Goal: Information Seeking & Learning: Learn about a topic

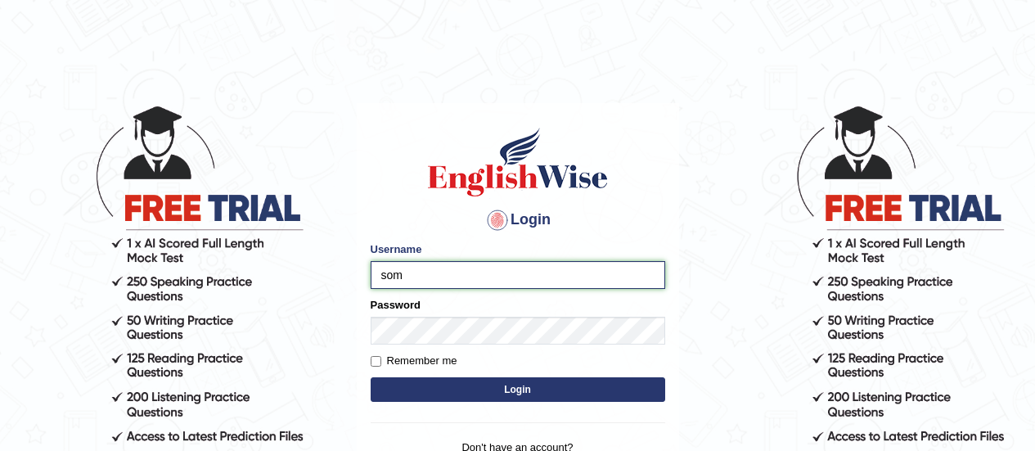
click at [429, 285] on input "som" at bounding box center [518, 275] width 294 height 28
type input "somyang79"
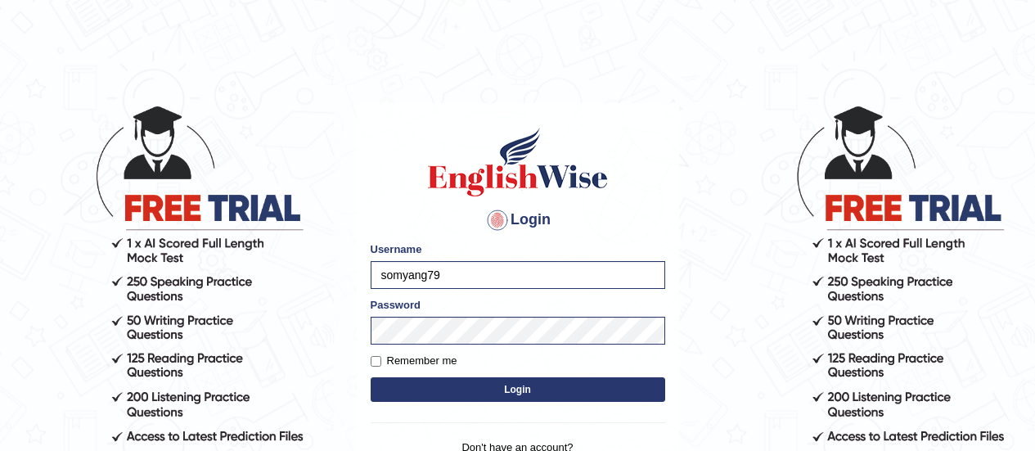
click at [469, 393] on button "Login" at bounding box center [518, 389] width 294 height 25
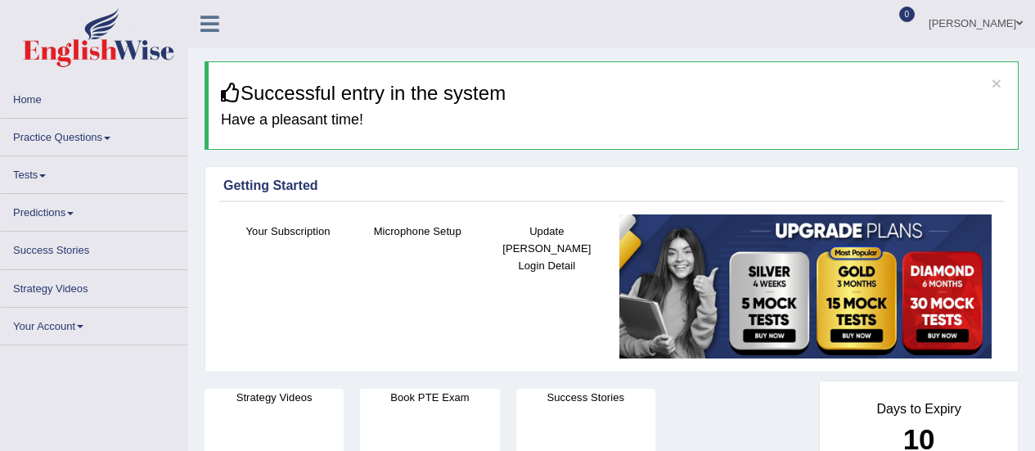
click at [53, 140] on link "Practice Questions" at bounding box center [94, 135] width 186 height 32
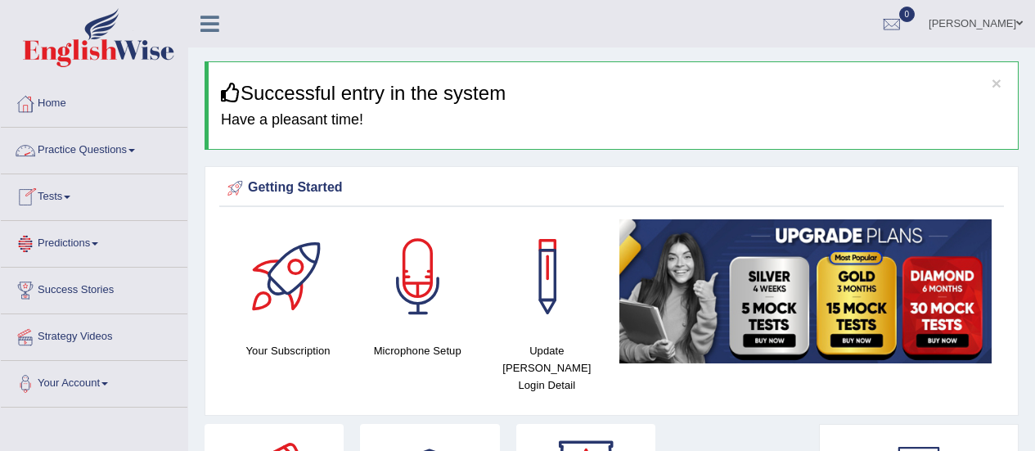
click at [58, 148] on link "Practice Questions" at bounding box center [94, 148] width 186 height 41
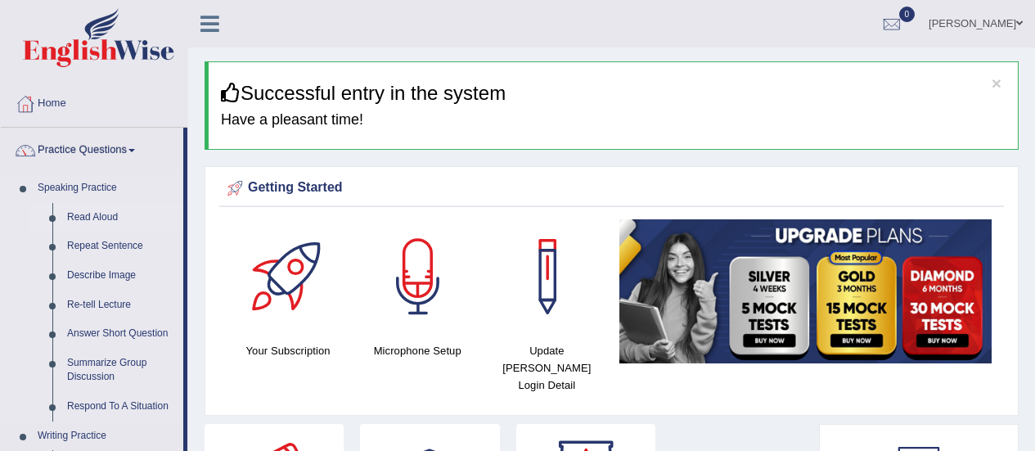
click at [77, 213] on link "Read Aloud" at bounding box center [122, 217] width 124 height 29
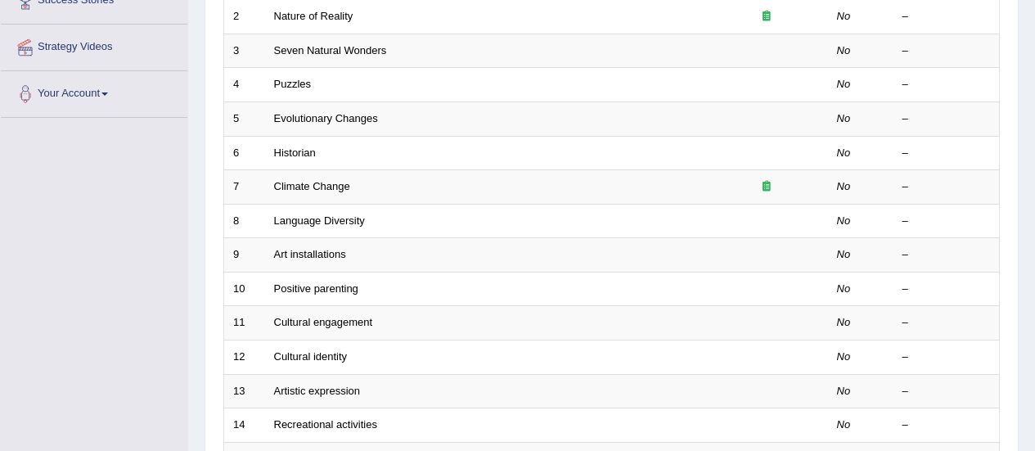
scroll to position [294, 0]
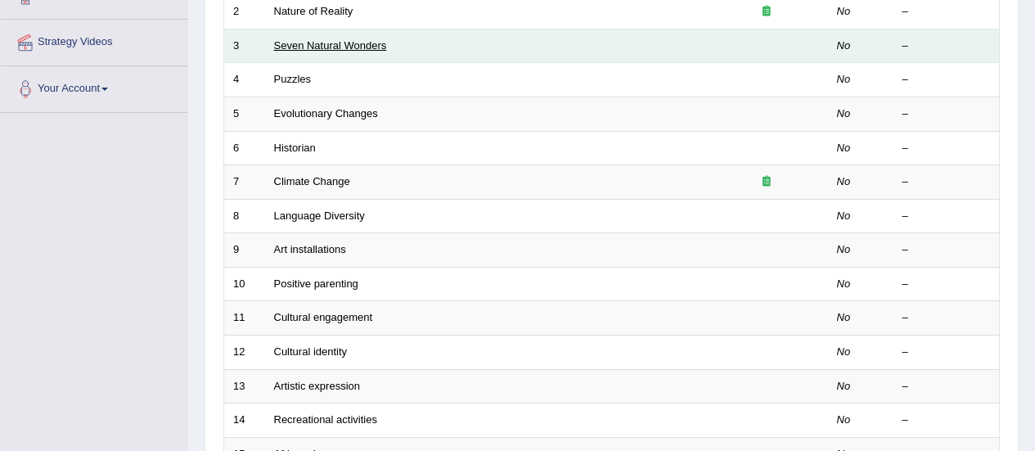
click at [324, 48] on link "Seven Natural Wonders" at bounding box center [330, 45] width 113 height 12
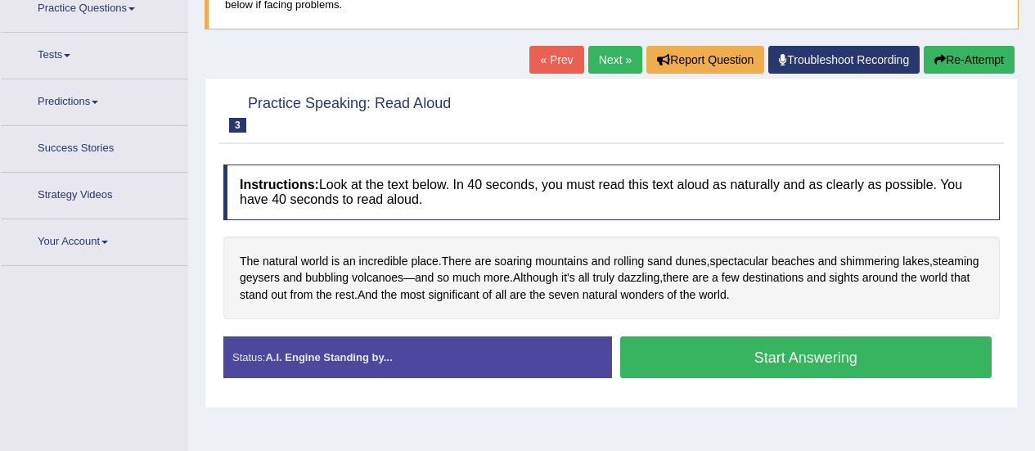
scroll to position [154, 0]
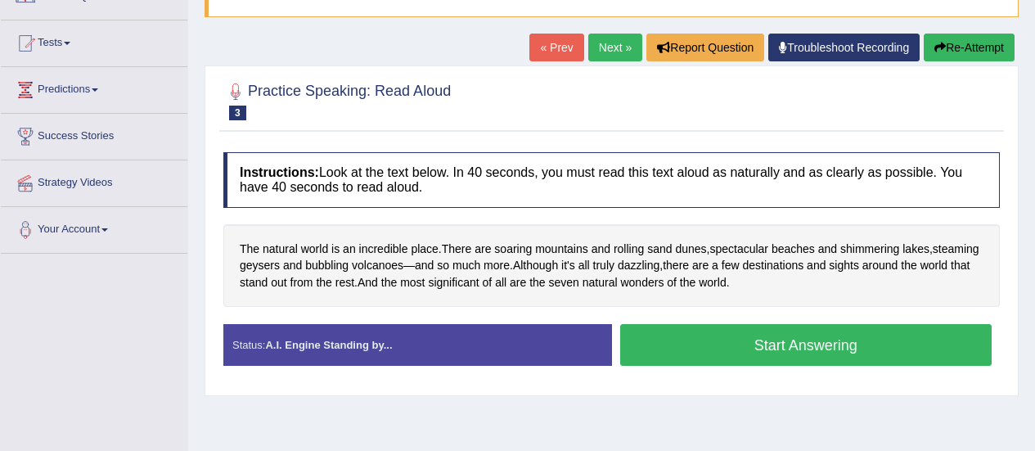
click at [766, 360] on button "Start Answering" at bounding box center [806, 345] width 372 height 42
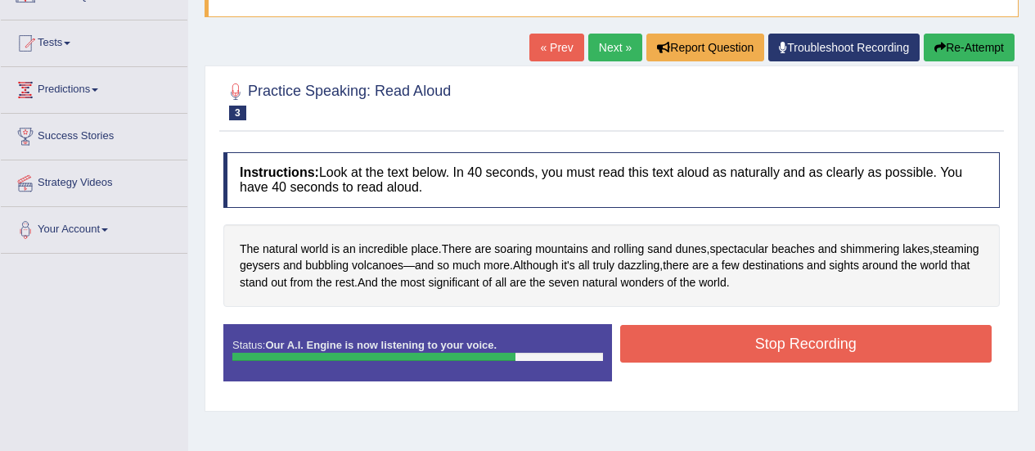
click at [794, 343] on button "Stop Recording" at bounding box center [806, 344] width 372 height 38
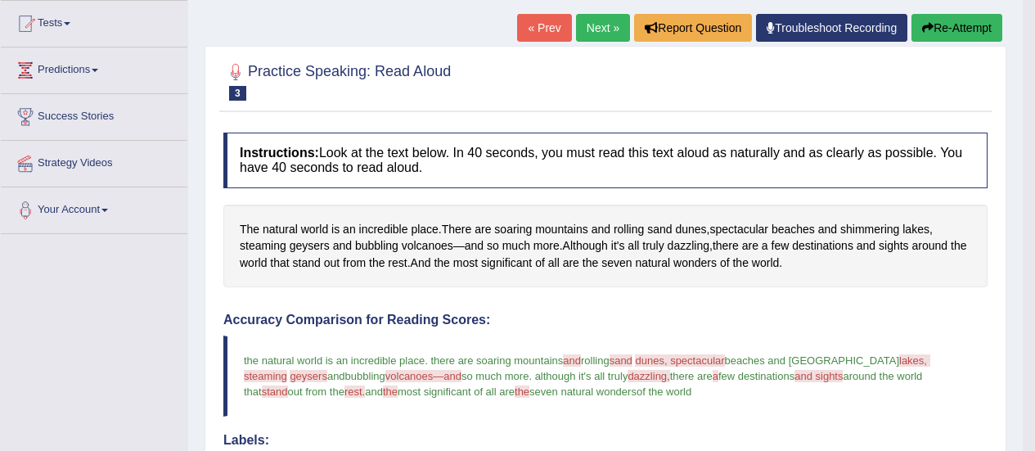
scroll to position [169, 0]
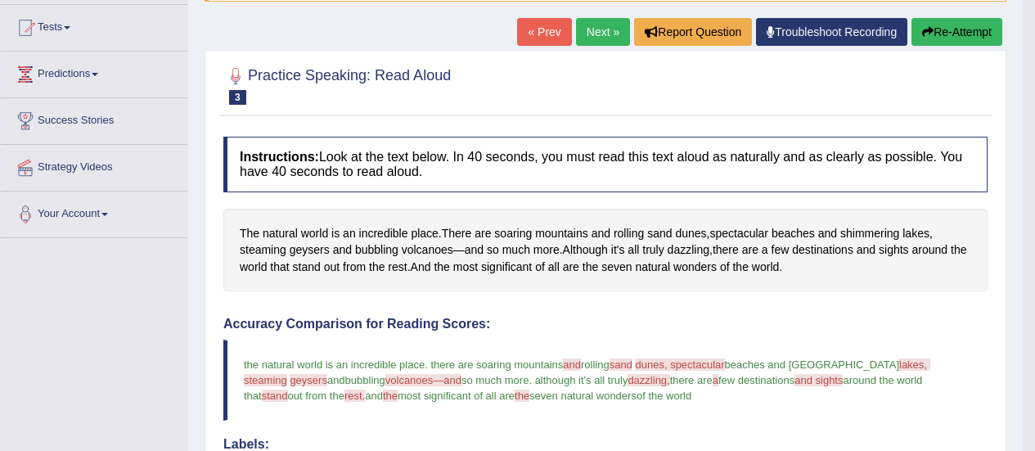
click at [590, 26] on link "Next »" at bounding box center [603, 32] width 54 height 28
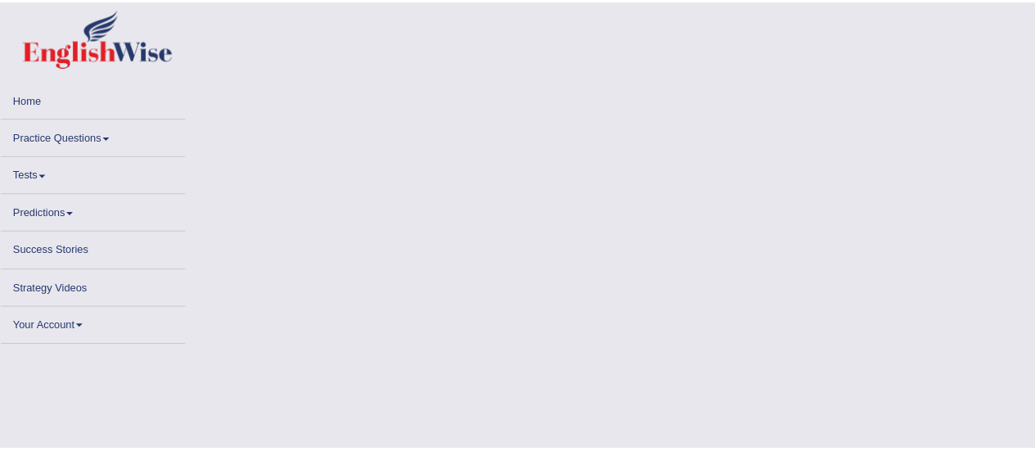
scroll to position [294, 0]
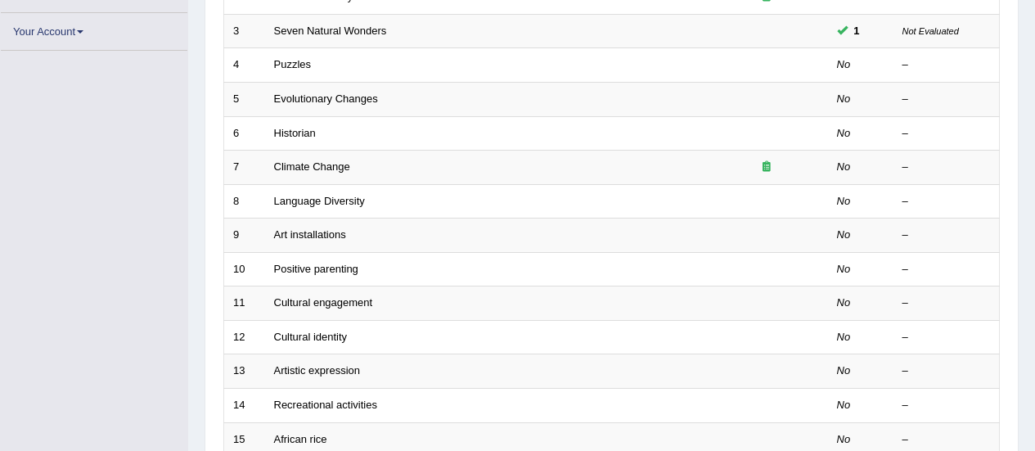
click at [602, 113] on td "Evolutionary Changes" at bounding box center [485, 99] width 440 height 34
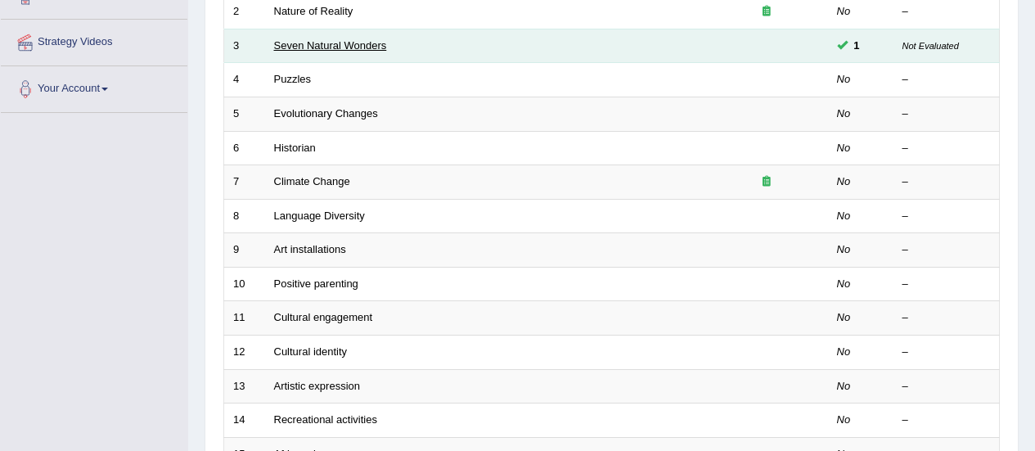
click at [279, 46] on link "Seven Natural Wonders" at bounding box center [330, 45] width 113 height 12
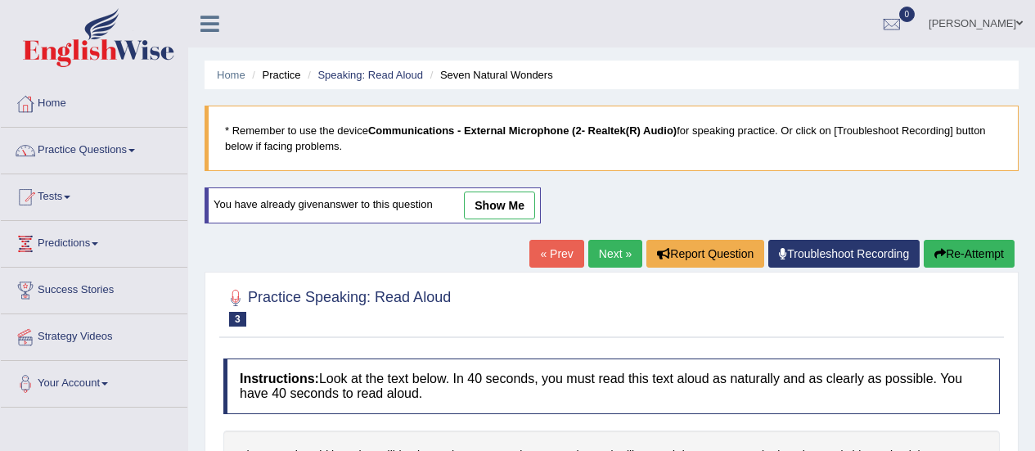
click at [611, 254] on link "Next »" at bounding box center [615, 254] width 54 height 28
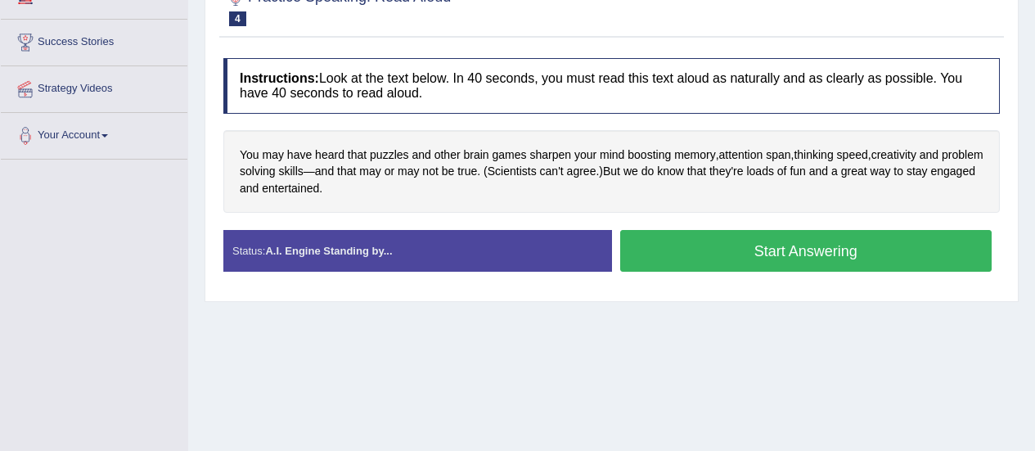
scroll to position [262, 0]
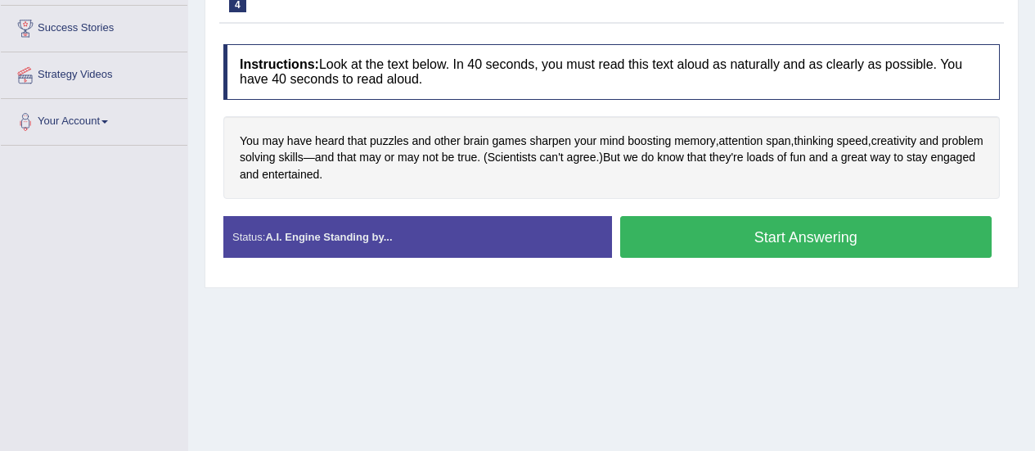
click at [773, 244] on button "Start Answering" at bounding box center [806, 237] width 372 height 42
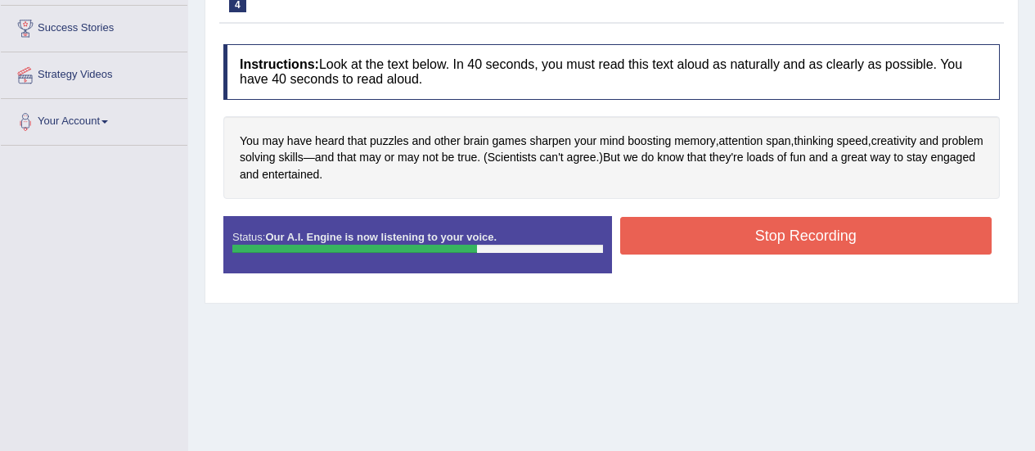
click at [773, 244] on button "Stop Recording" at bounding box center [806, 236] width 372 height 38
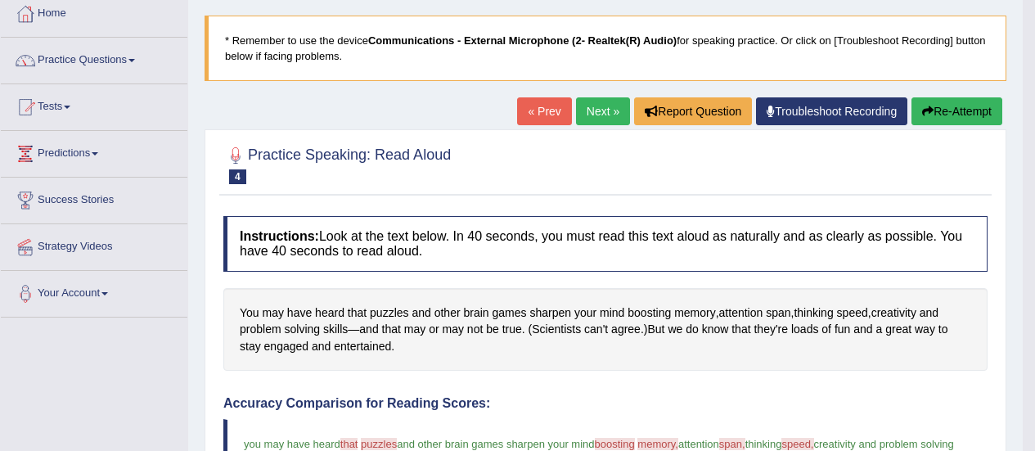
scroll to position [74, 0]
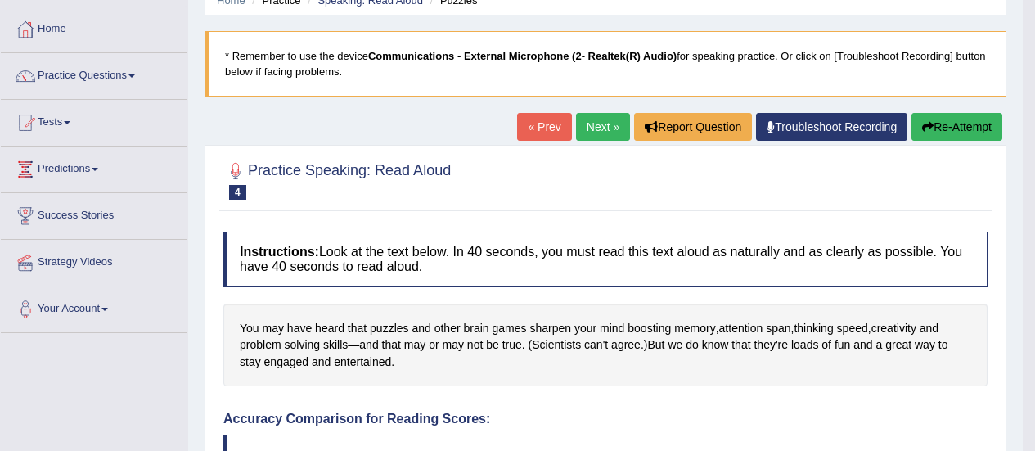
click at [604, 122] on link "Next »" at bounding box center [603, 127] width 54 height 28
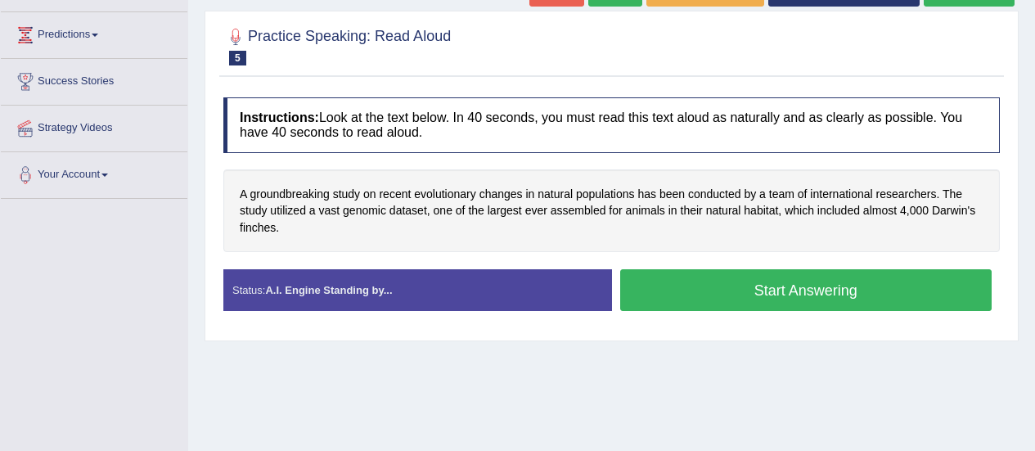
scroll to position [215, 0]
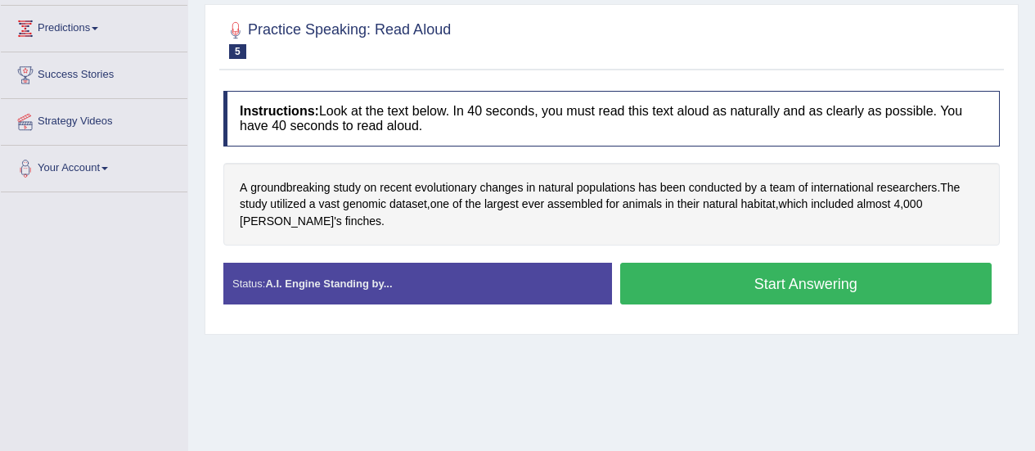
click at [760, 286] on button "Start Answering" at bounding box center [806, 284] width 372 height 42
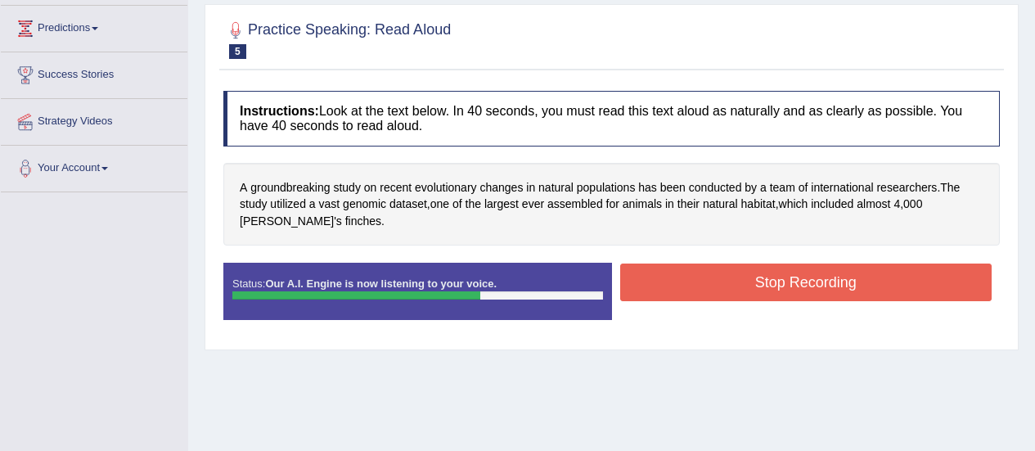
click at [760, 286] on button "Stop Recording" at bounding box center [806, 282] width 372 height 38
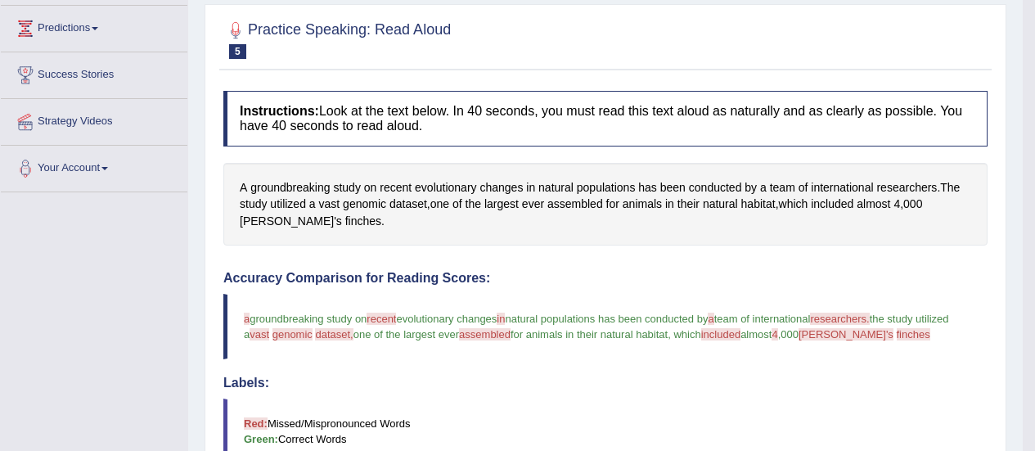
click at [1035, 236] on html "Toggle navigation Home Practice Questions Speaking Practice Read Aloud Repeat S…" at bounding box center [517, 10] width 1035 height 451
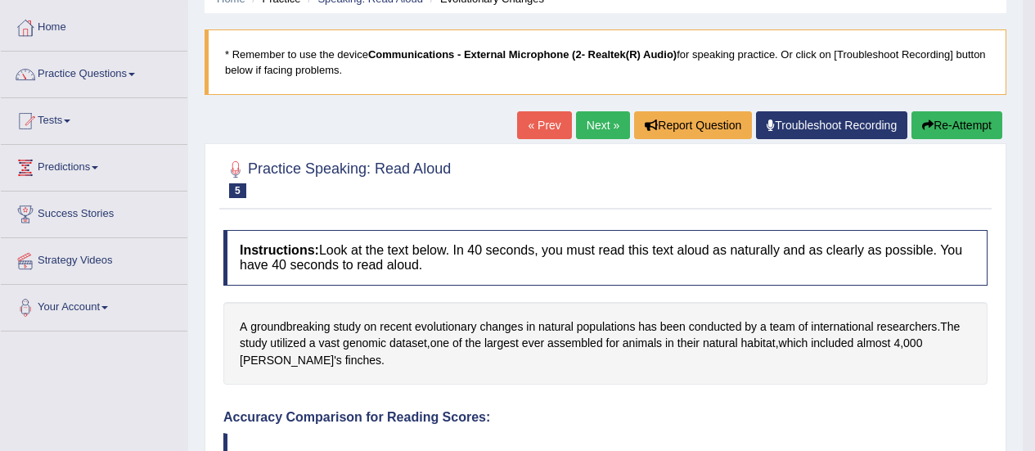
scroll to position [74, 0]
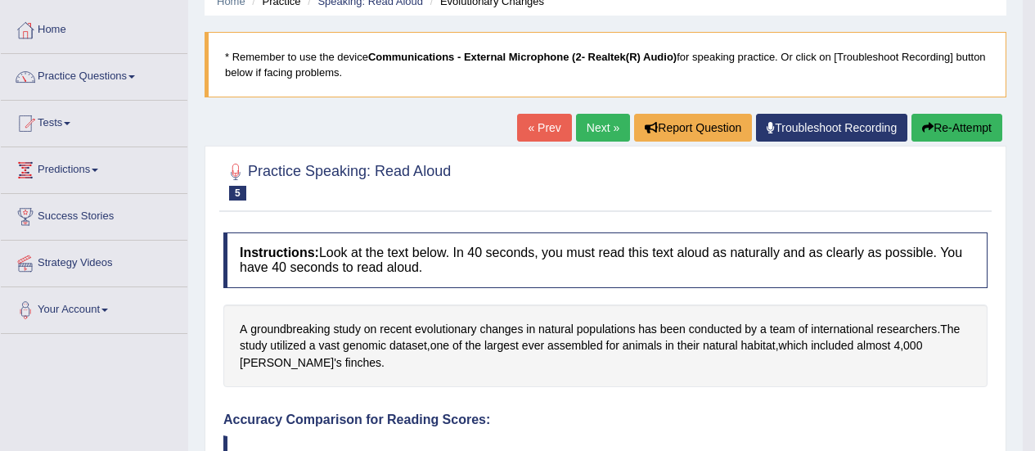
click at [599, 124] on link "Next »" at bounding box center [603, 128] width 54 height 28
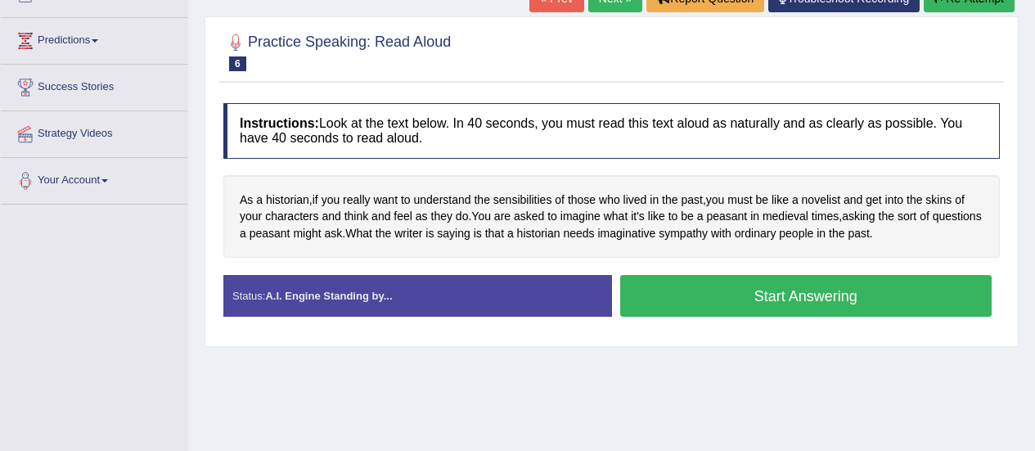
scroll to position [207, 0]
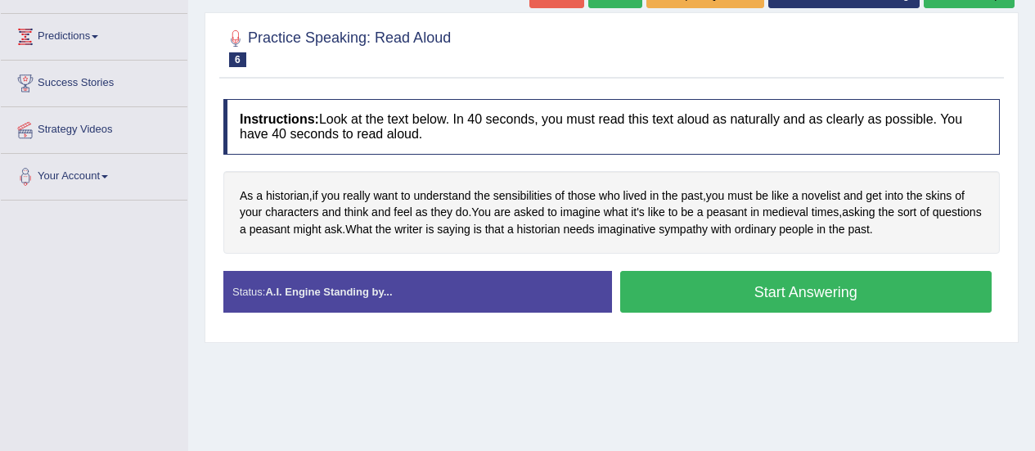
click at [757, 292] on button "Start Answering" at bounding box center [806, 292] width 372 height 42
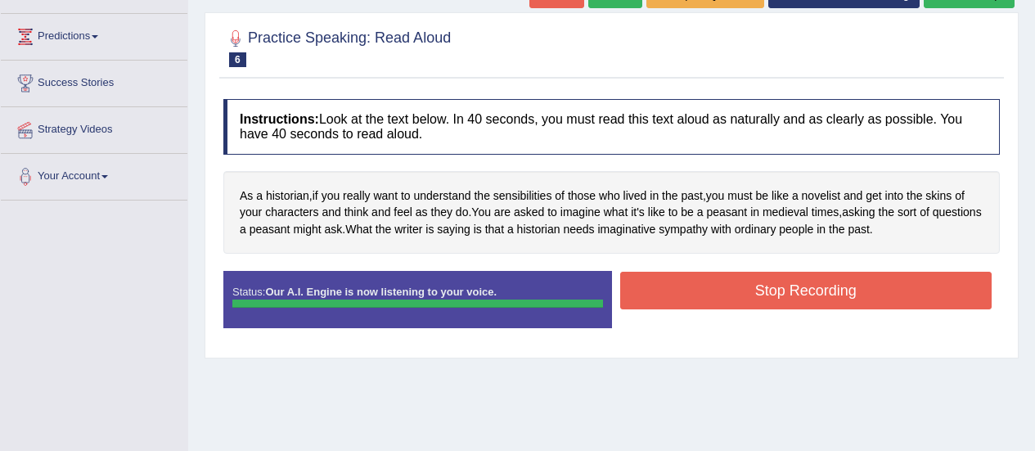
click at [757, 292] on div "Status: Our A.I. Engine is now listening to your voice. Start Answering Stop Re…" at bounding box center [611, 308] width 776 height 74
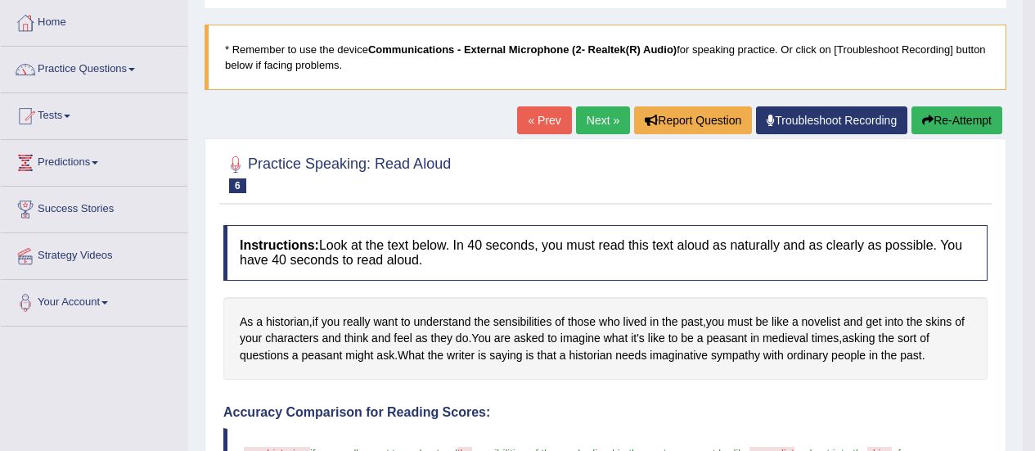
scroll to position [42, 0]
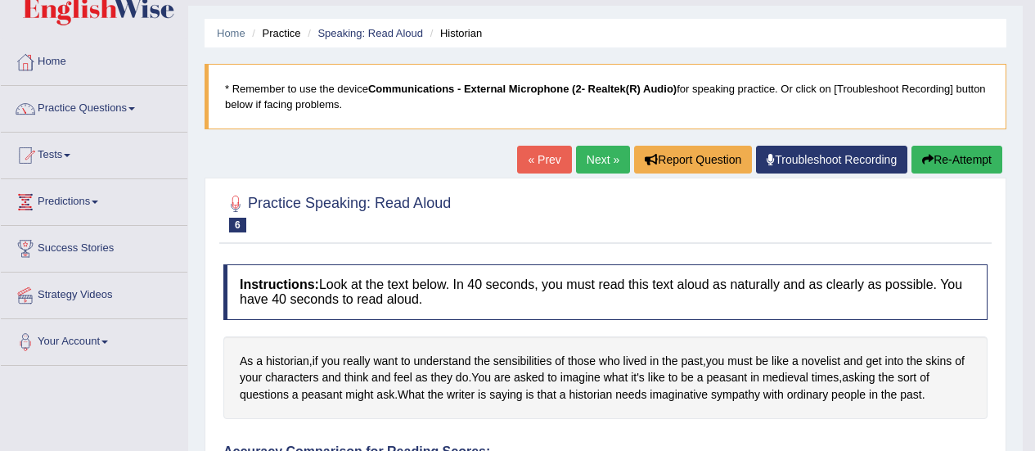
click at [607, 159] on link "Next »" at bounding box center [603, 160] width 54 height 28
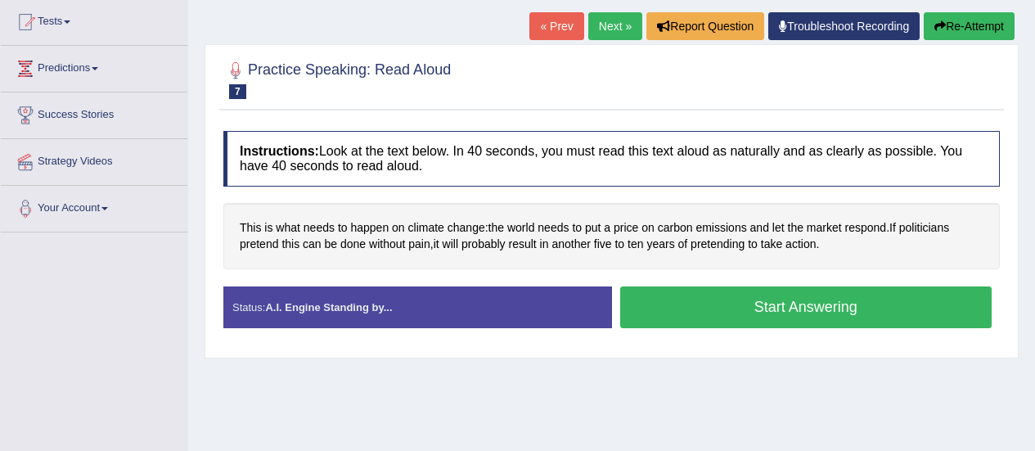
scroll to position [195, 0]
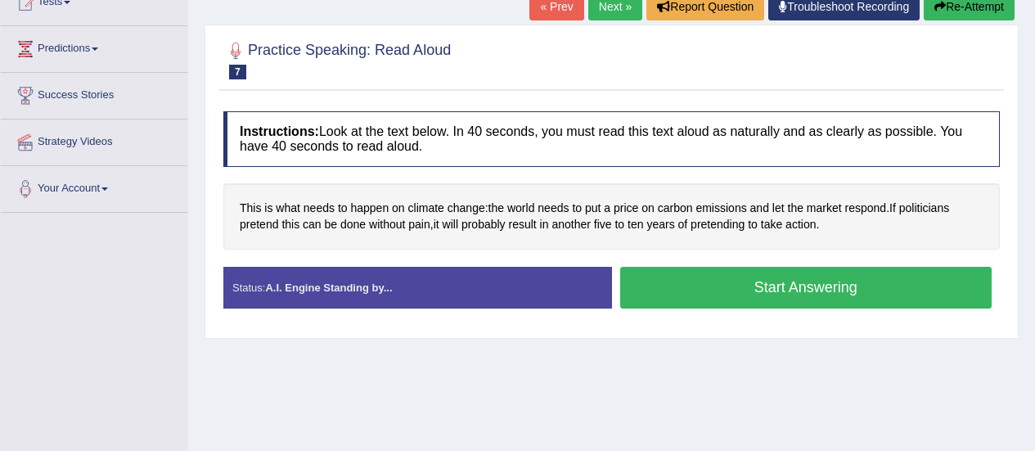
click at [781, 281] on button "Start Answering" at bounding box center [806, 288] width 372 height 42
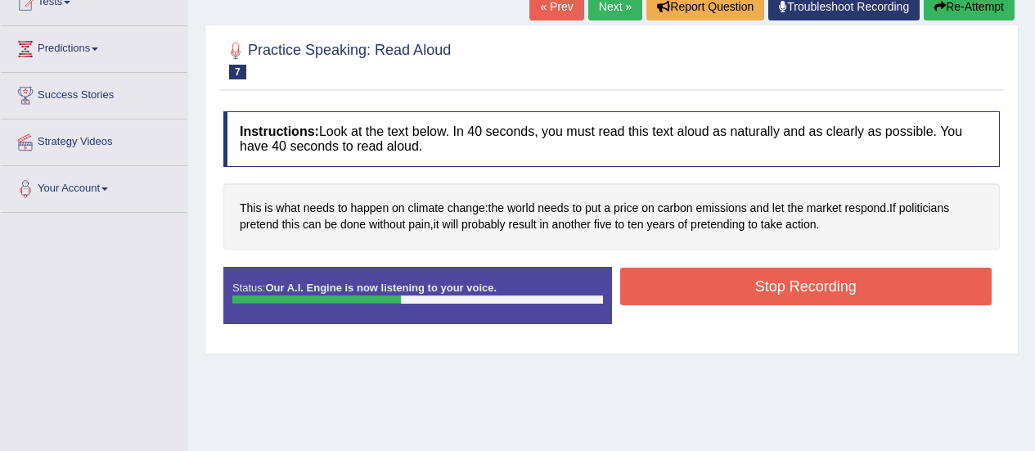
click at [781, 281] on button "Stop Recording" at bounding box center [806, 286] width 372 height 38
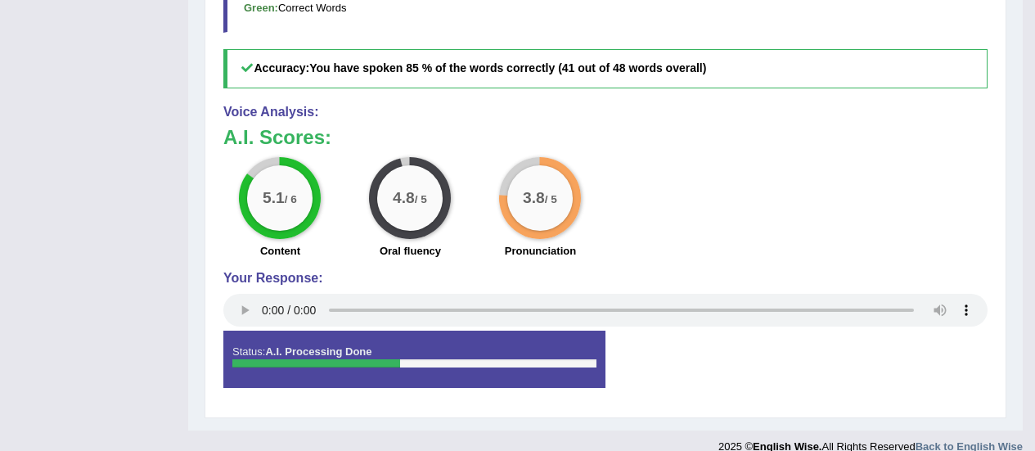
scroll to position [631, 0]
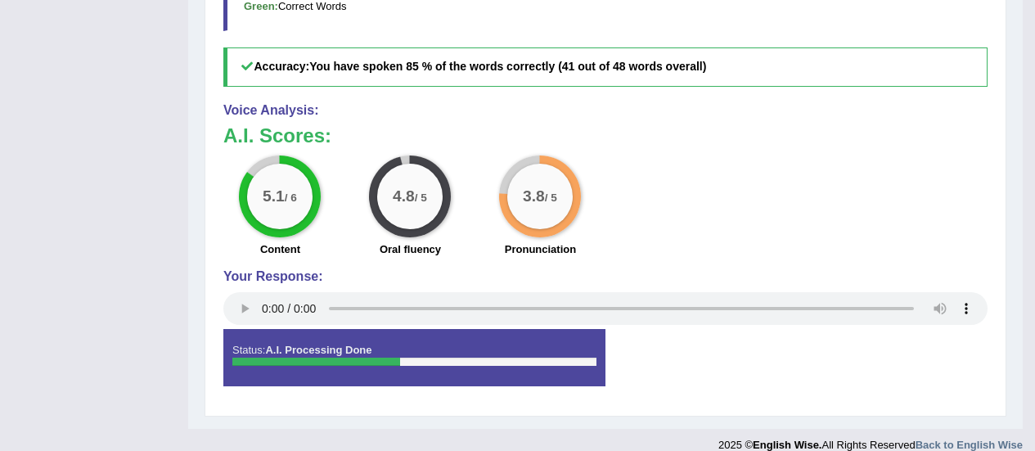
click at [645, 232] on div "5.1 / 6 Content 4.8 / 5 Oral fluency 3.8 / 5 Pronunciation" at bounding box center [605, 208] width 780 height 106
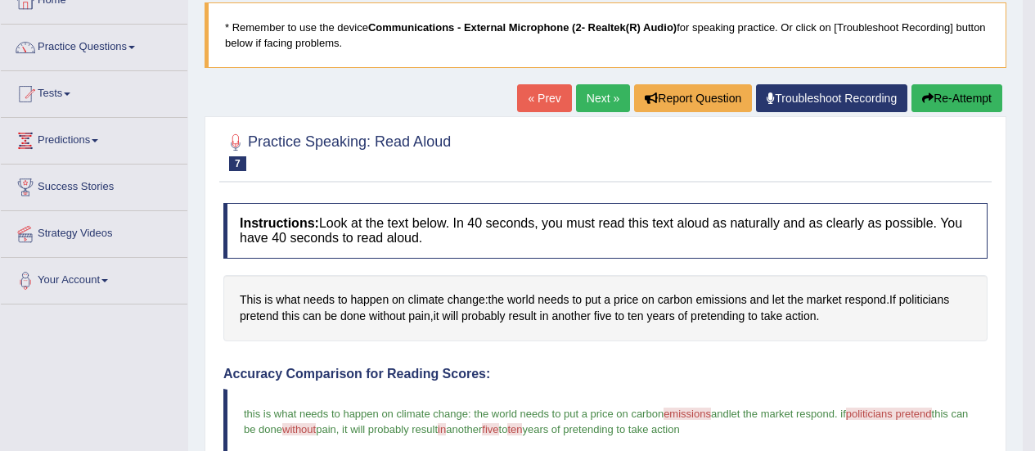
scroll to position [64, 0]
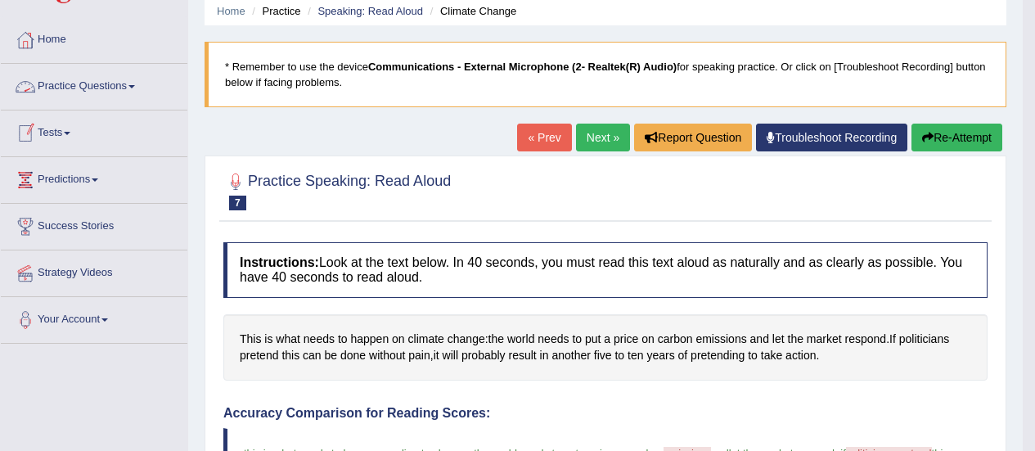
click at [65, 88] on link "Practice Questions" at bounding box center [94, 84] width 186 height 41
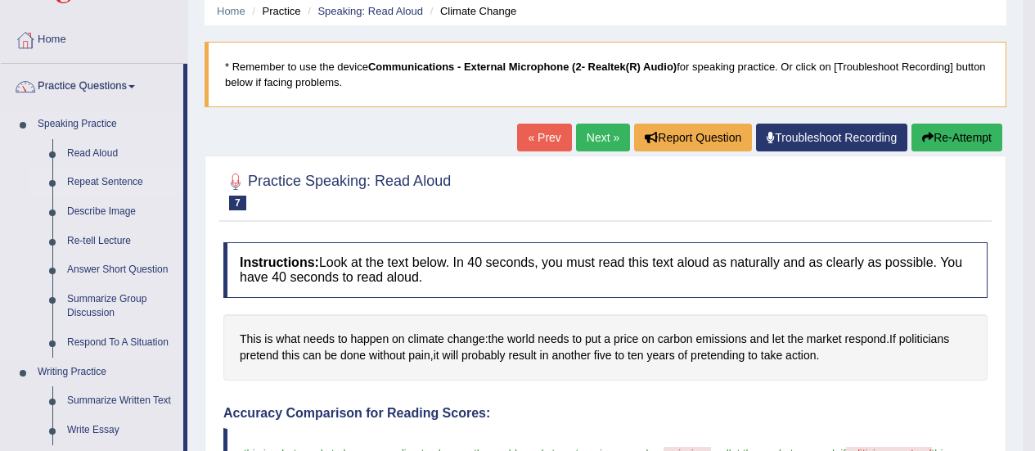
click at [88, 182] on link "Repeat Sentence" at bounding box center [122, 182] width 124 height 29
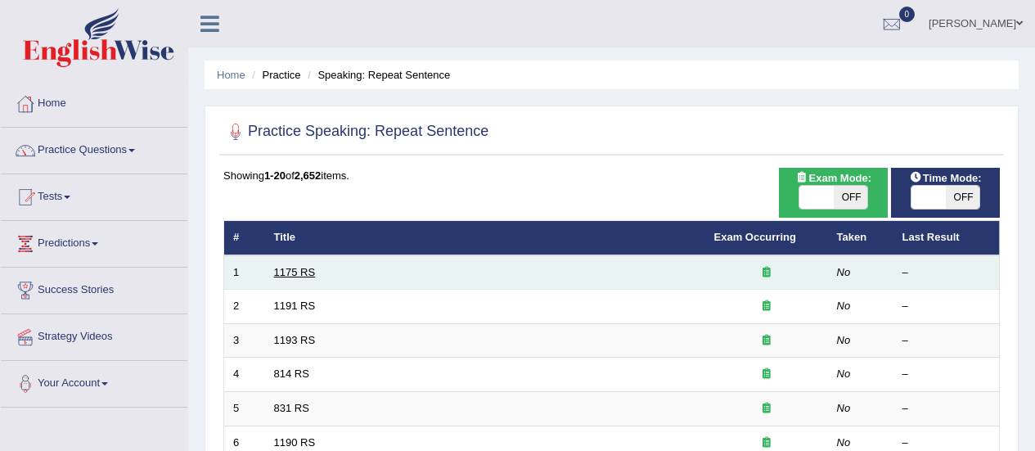
click at [278, 274] on link "1175 RS" at bounding box center [295, 272] width 42 height 12
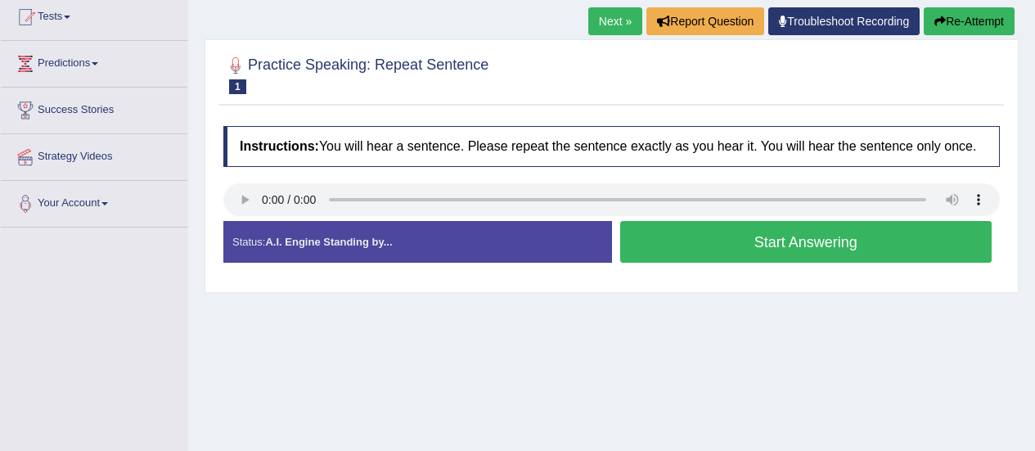
scroll to position [186, 0]
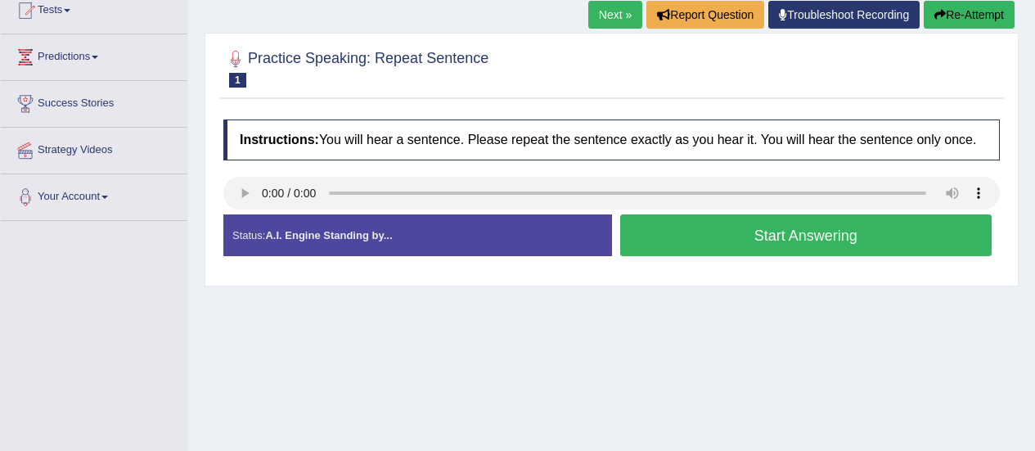
click at [690, 245] on button "Start Answering" at bounding box center [806, 235] width 372 height 42
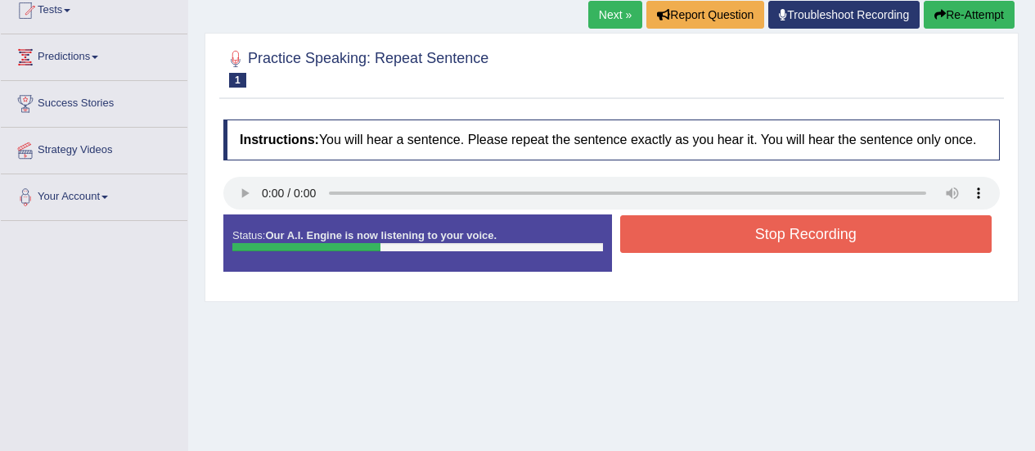
click at [883, 237] on button "Stop Recording" at bounding box center [806, 234] width 372 height 38
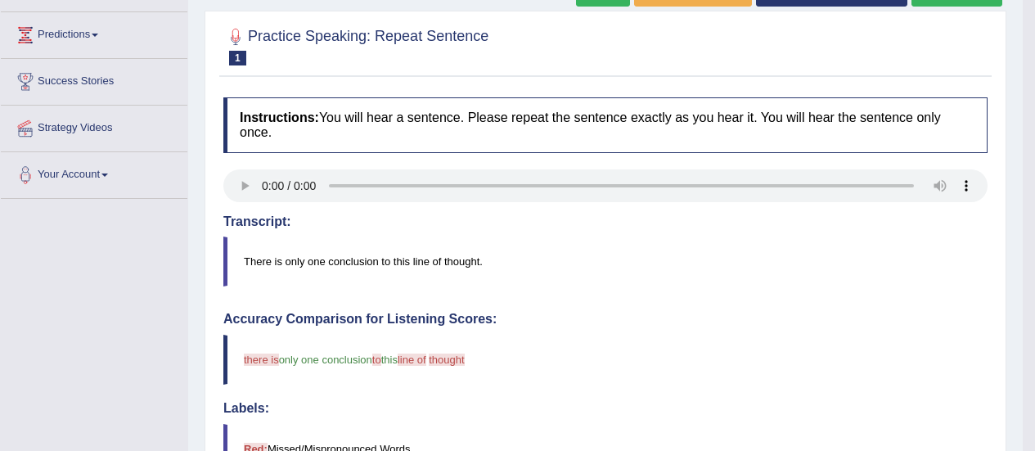
scroll to position [201, 0]
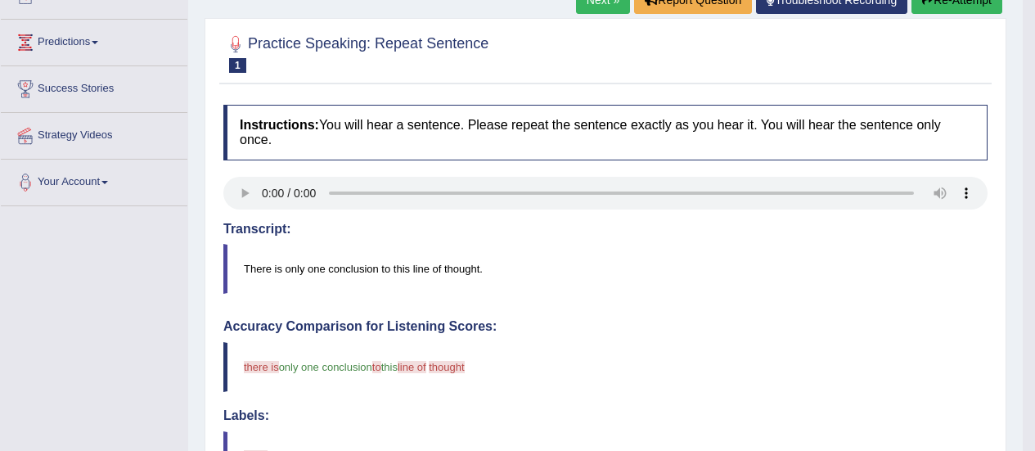
click at [601, 11] on link "Next »" at bounding box center [603, 0] width 54 height 28
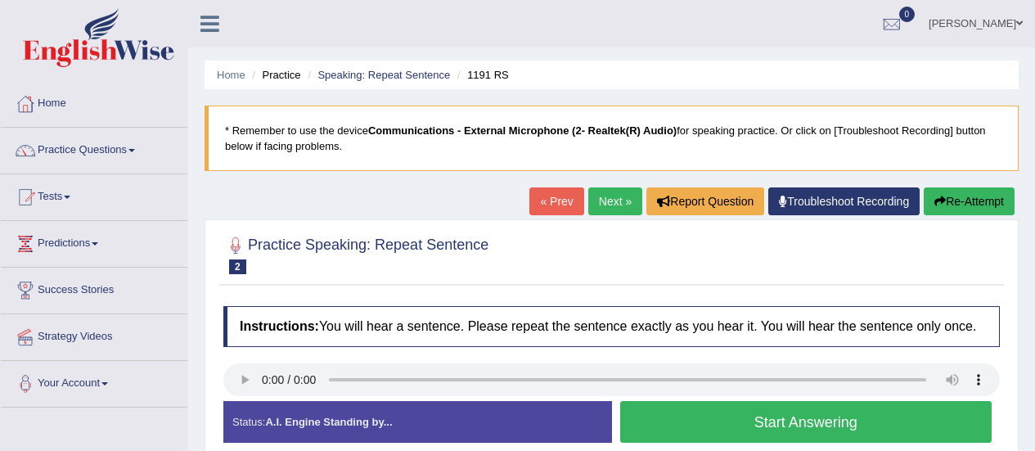
click at [682, 427] on button "Start Answering" at bounding box center [806, 422] width 372 height 42
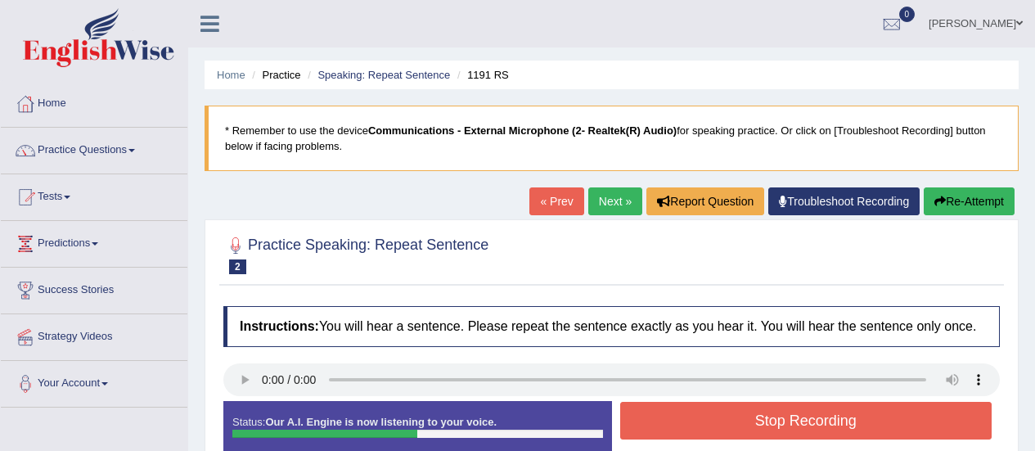
click at [682, 427] on button "Stop Recording" at bounding box center [806, 421] width 372 height 38
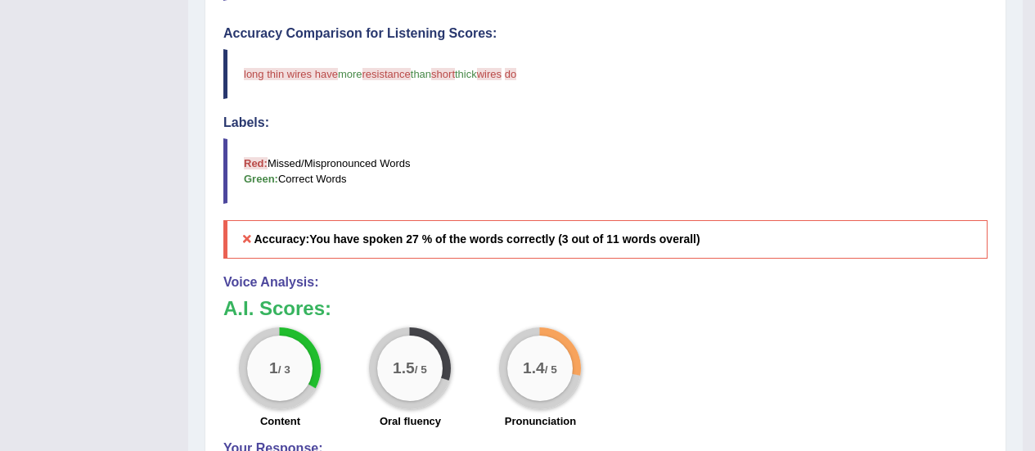
scroll to position [100, 0]
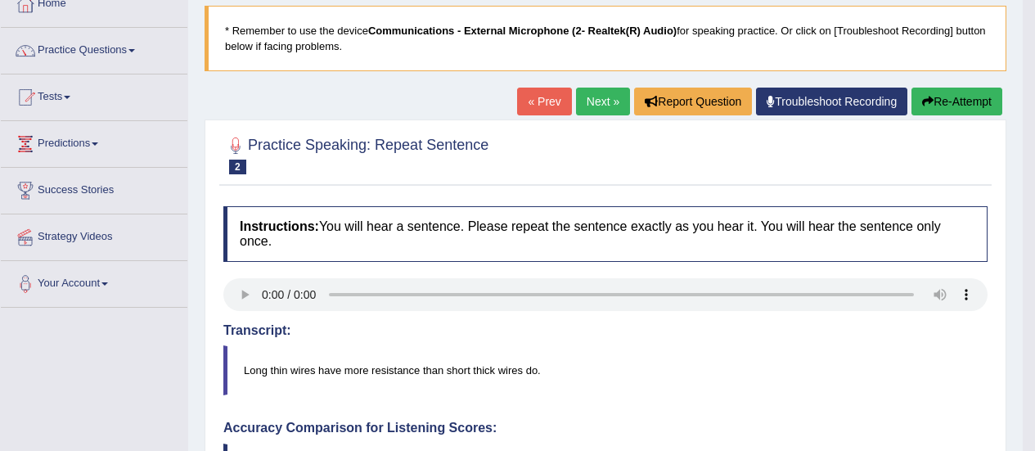
click at [606, 95] on link "Next »" at bounding box center [603, 102] width 54 height 28
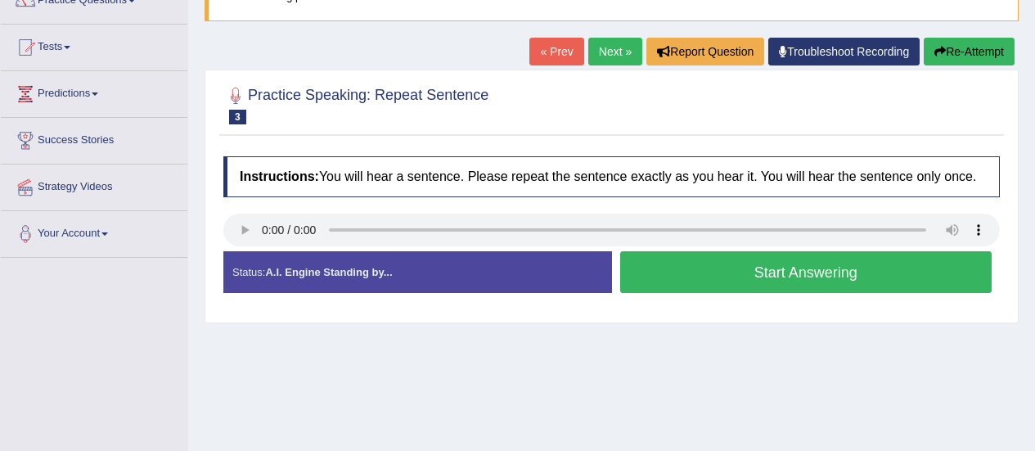
scroll to position [153, 0]
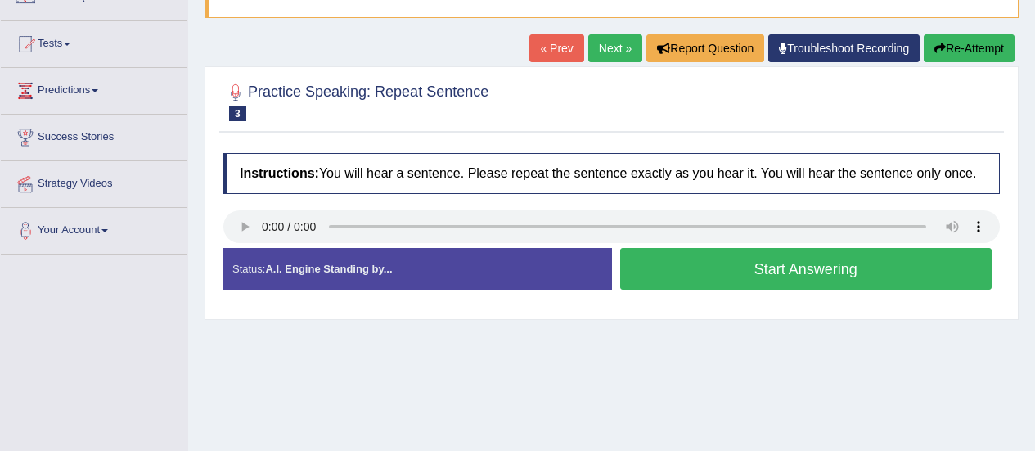
click at [814, 263] on button "Start Answering" at bounding box center [806, 269] width 372 height 42
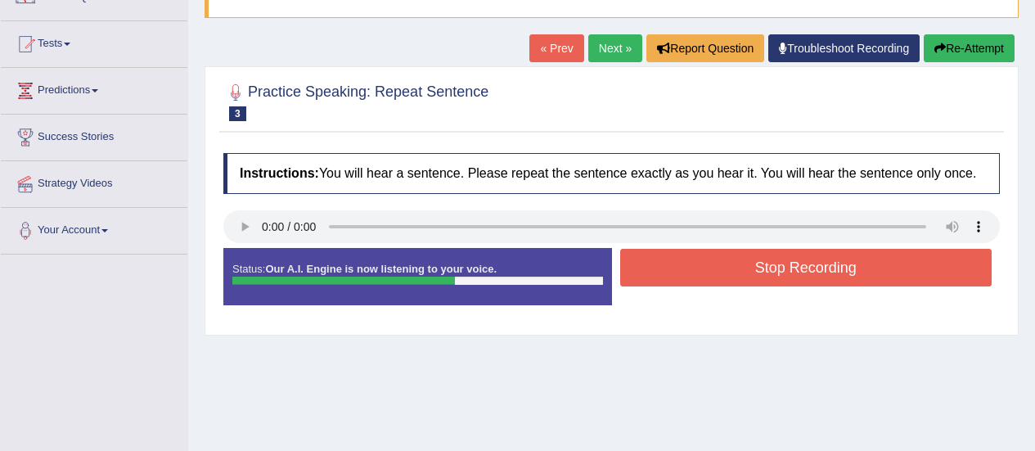
click at [819, 282] on button "Stop Recording" at bounding box center [806, 268] width 372 height 38
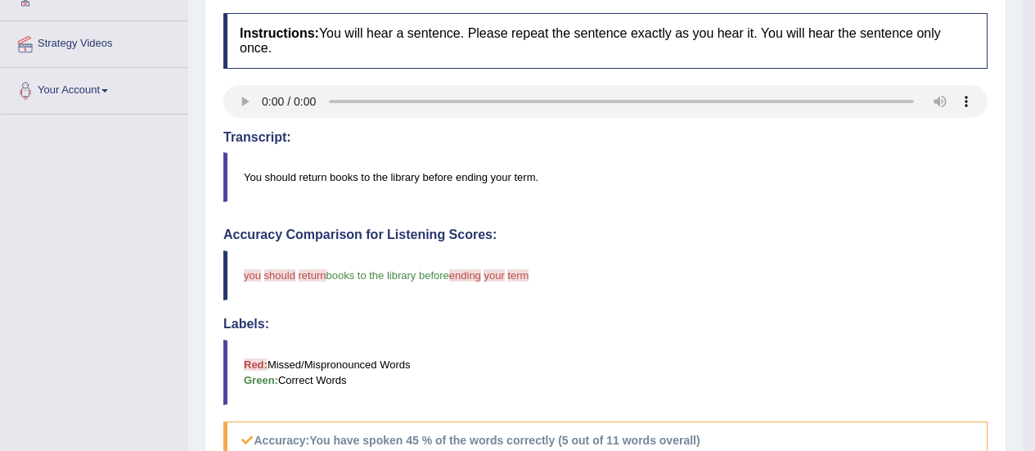
scroll to position [79, 0]
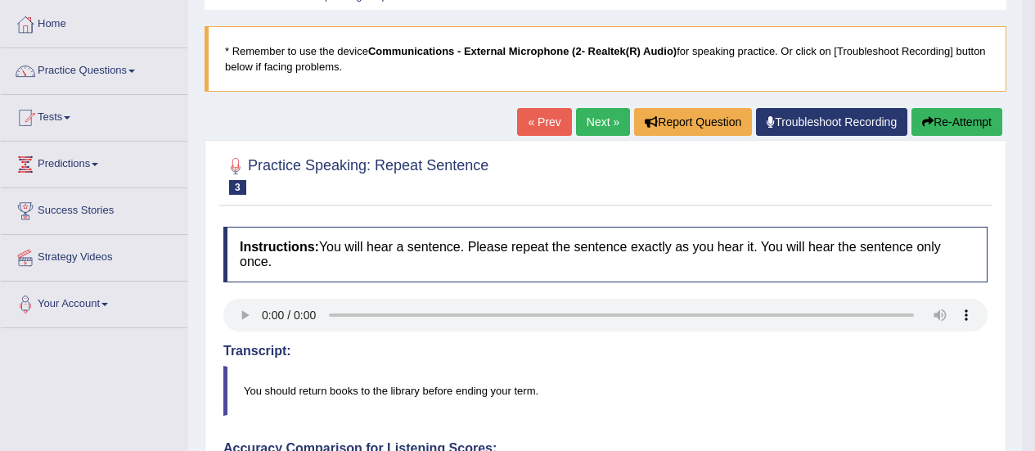
click at [590, 121] on link "Next »" at bounding box center [603, 122] width 54 height 28
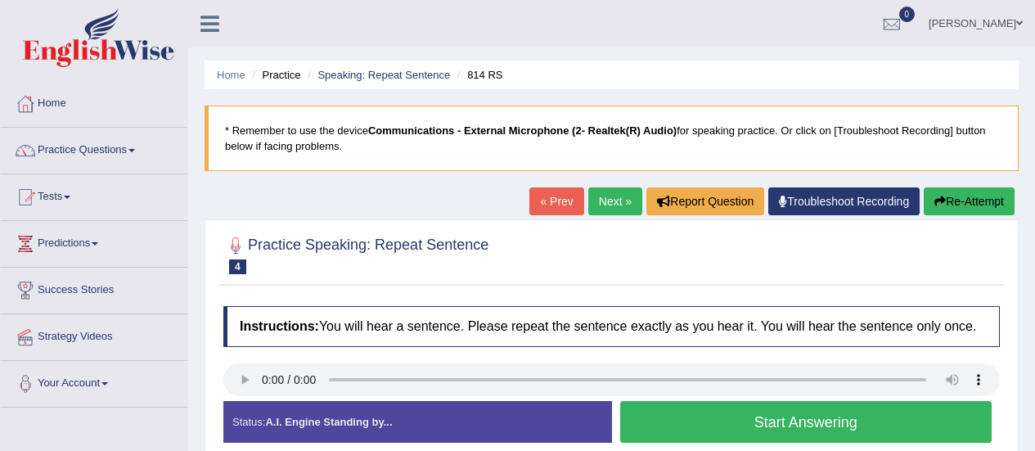
click at [747, 425] on button "Start Answering" at bounding box center [806, 422] width 372 height 42
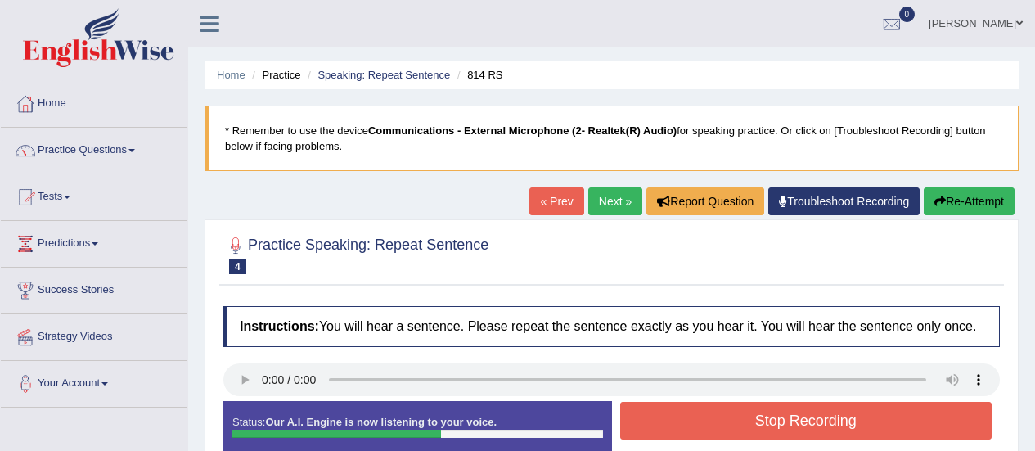
click at [747, 425] on button "Stop Recording" at bounding box center [806, 421] width 372 height 38
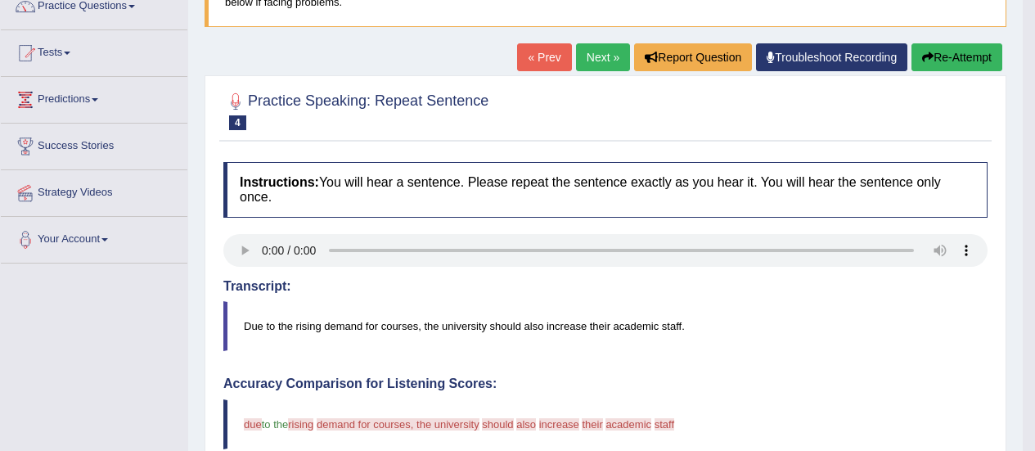
scroll to position [137, 0]
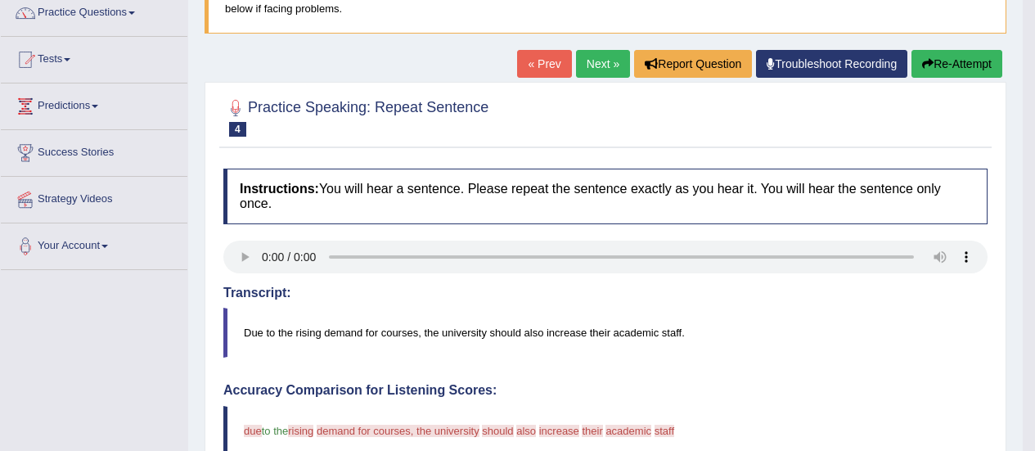
click at [620, 69] on link "Next »" at bounding box center [603, 64] width 54 height 28
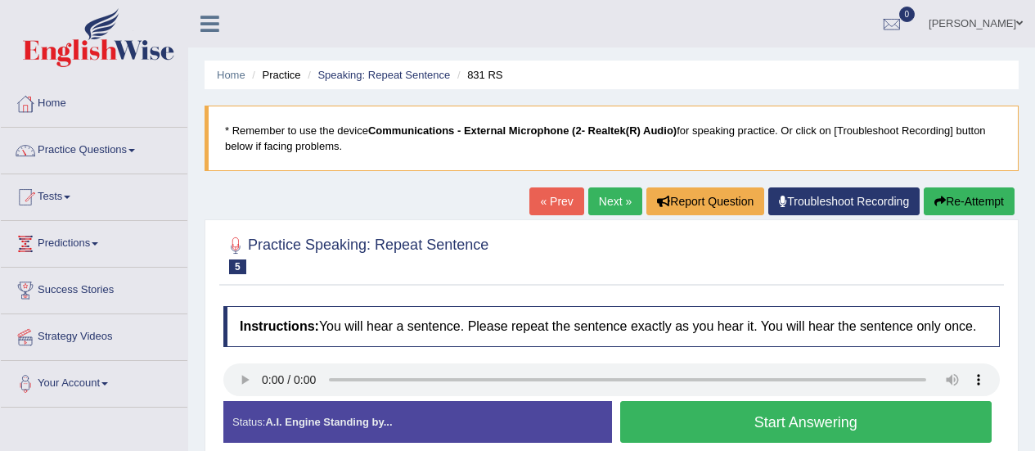
click at [745, 420] on button "Start Answering" at bounding box center [806, 422] width 372 height 42
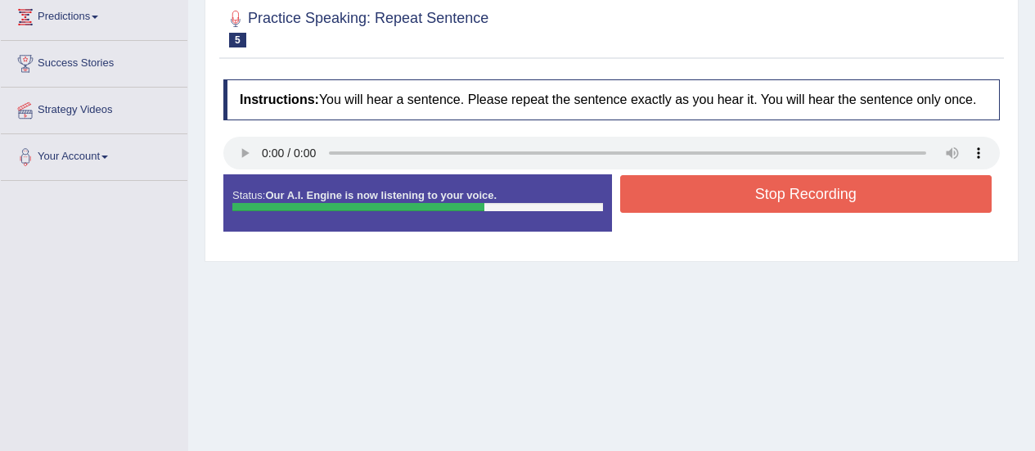
scroll to position [228, 0]
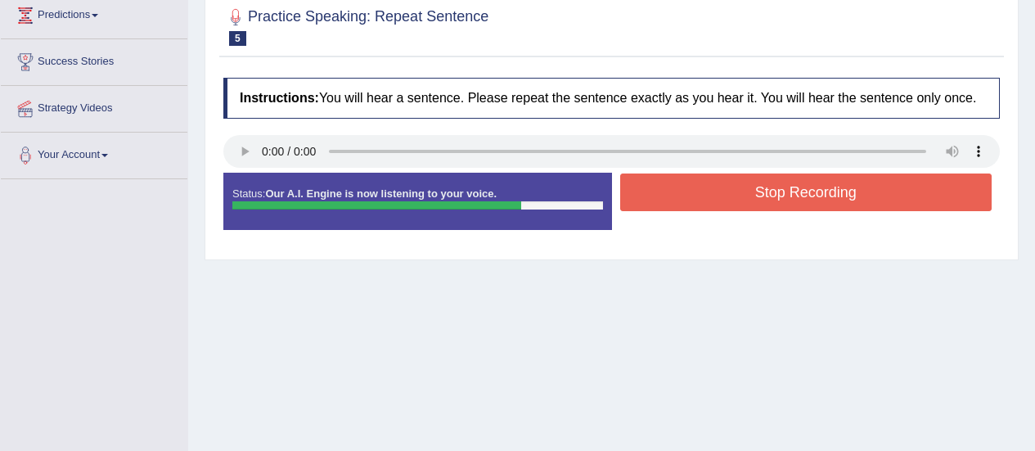
click at [790, 200] on button "Stop Recording" at bounding box center [806, 192] width 372 height 38
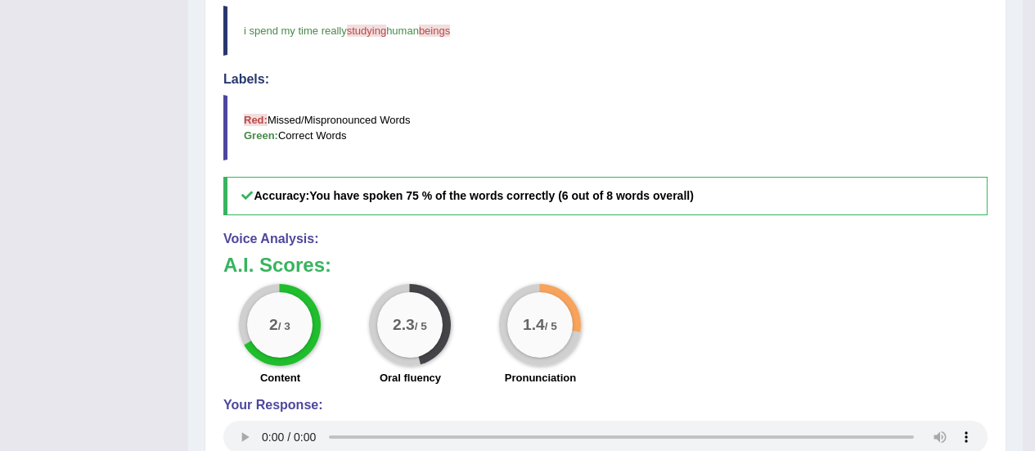
scroll to position [546, 0]
